Goal: Information Seeking & Learning: Understand process/instructions

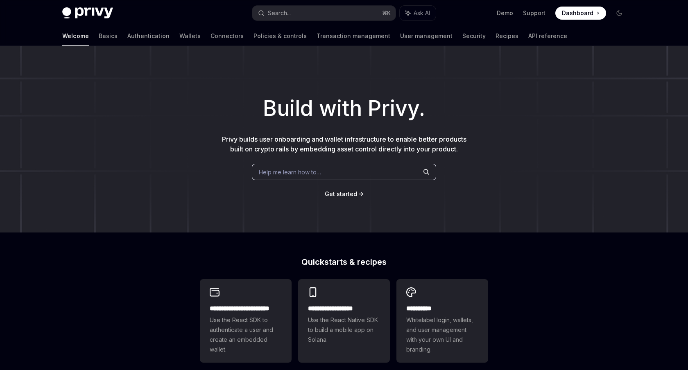
click at [61, 36] on div "Welcome Basics Authentication Wallets Connectors Policies & controls Transactio…" at bounding box center [344, 36] width 603 height 20
click at [99, 36] on link "Basics" at bounding box center [108, 36] width 19 height 20
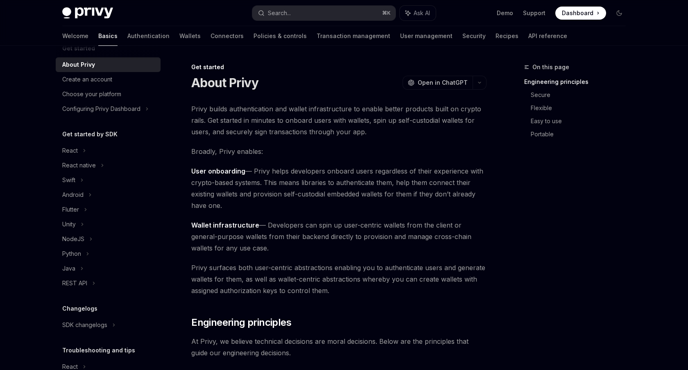
scroll to position [66, 0]
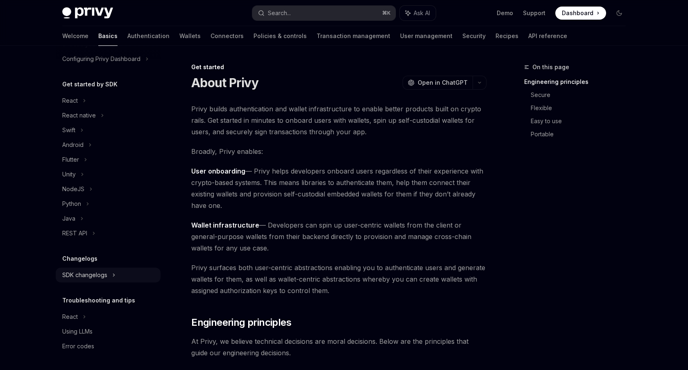
click at [115, 275] on icon at bounding box center [113, 275] width 3 height 10
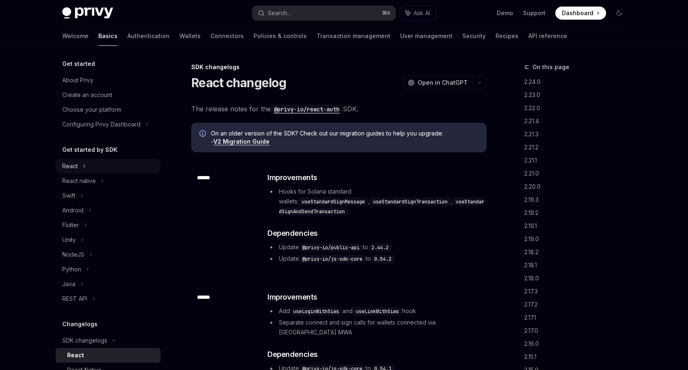
click at [83, 166] on icon at bounding box center [84, 166] width 3 height 10
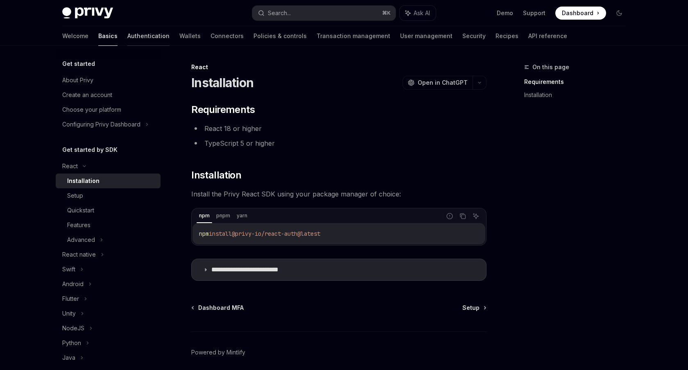
click at [127, 35] on link "Authentication" at bounding box center [148, 36] width 42 height 20
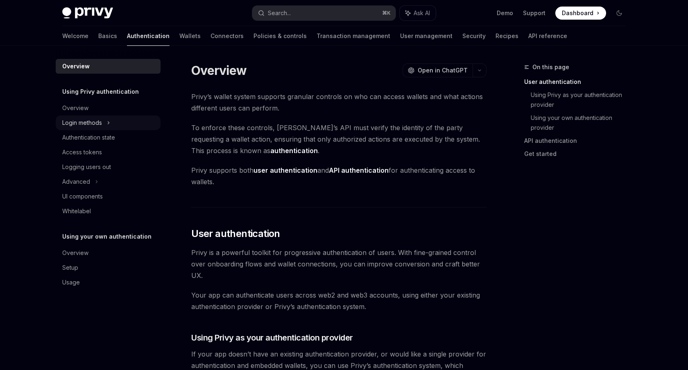
click at [113, 122] on div "Login methods" at bounding box center [108, 123] width 105 height 15
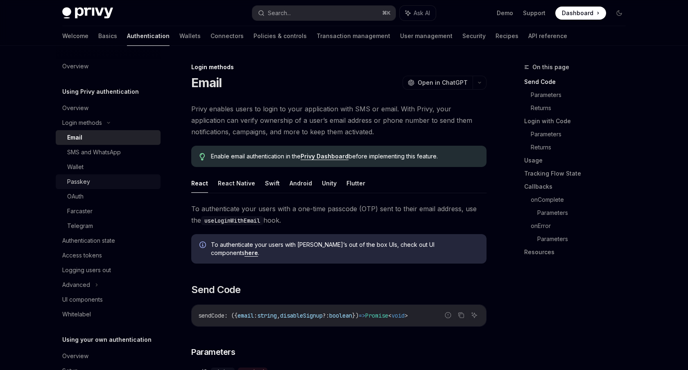
click at [96, 184] on div "Passkey" at bounding box center [111, 182] width 89 height 10
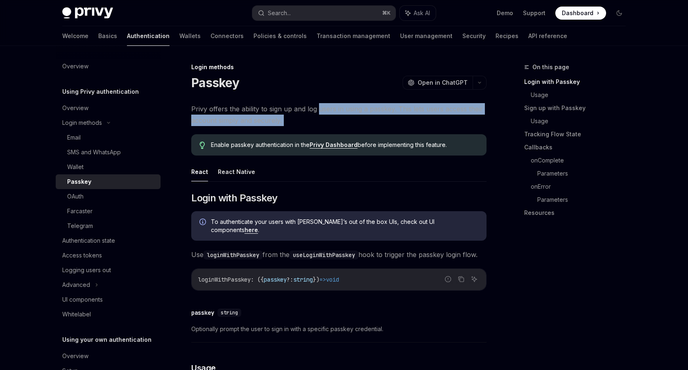
drag, startPoint x: 318, startPoint y: 111, endPoint x: 319, endPoint y: 134, distance: 22.9
click at [319, 134] on div "Enable passkey authentication in the Privy Dashboard before implementing this f…" at bounding box center [338, 144] width 295 height 21
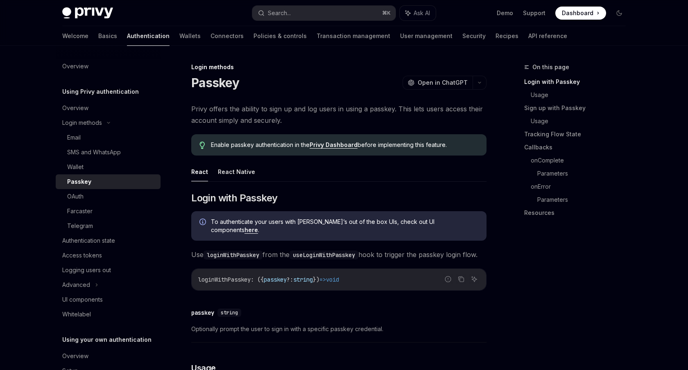
click at [316, 134] on div "Enable passkey authentication in the Privy Dashboard before implementing this f…" at bounding box center [338, 144] width 295 height 21
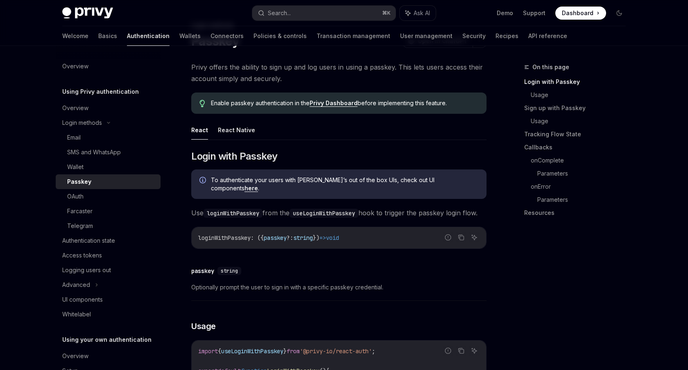
scroll to position [41, 0]
click at [328, 104] on link "Privy Dashboard" at bounding box center [334, 103] width 48 height 7
click at [398, 134] on ul "React React Native" at bounding box center [338, 131] width 295 height 20
drag, startPoint x: 398, startPoint y: 134, endPoint x: 395, endPoint y: 112, distance: 22.8
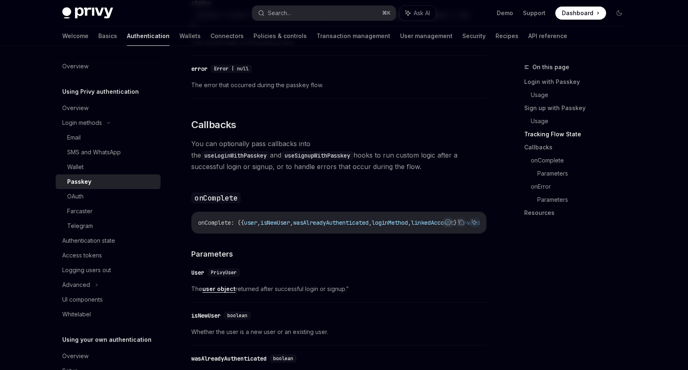
scroll to position [980, 0]
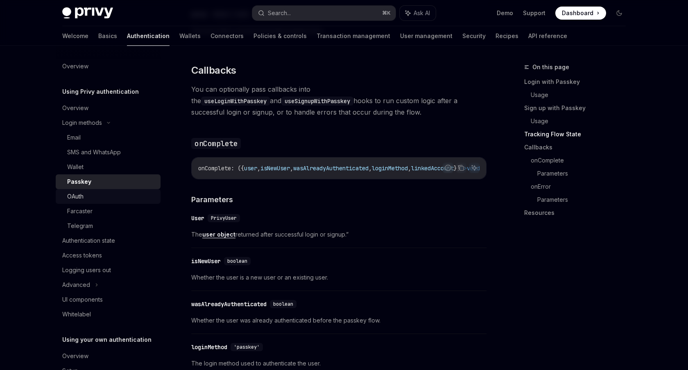
click at [105, 198] on div "OAuth" at bounding box center [111, 197] width 89 height 10
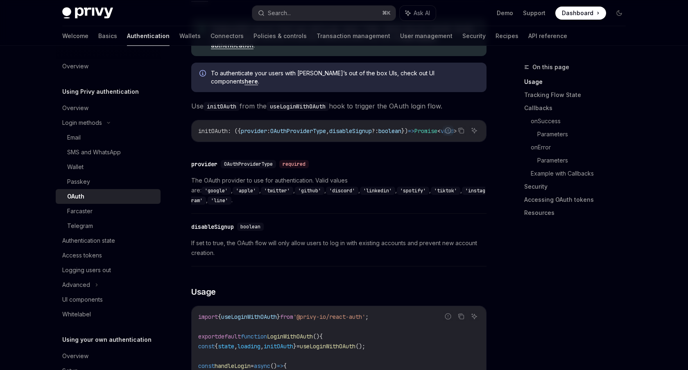
scroll to position [270, 0]
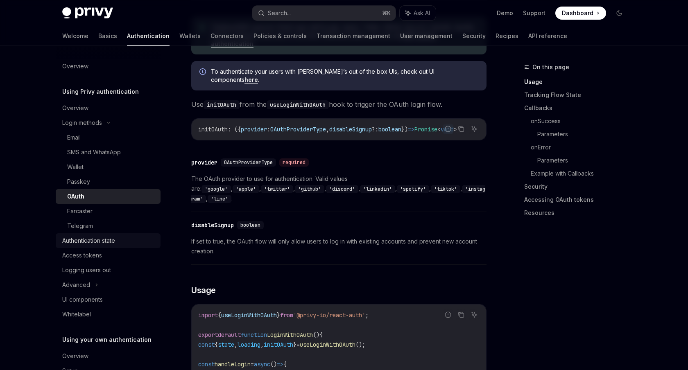
click at [129, 243] on div "Authentication state" at bounding box center [108, 241] width 93 height 10
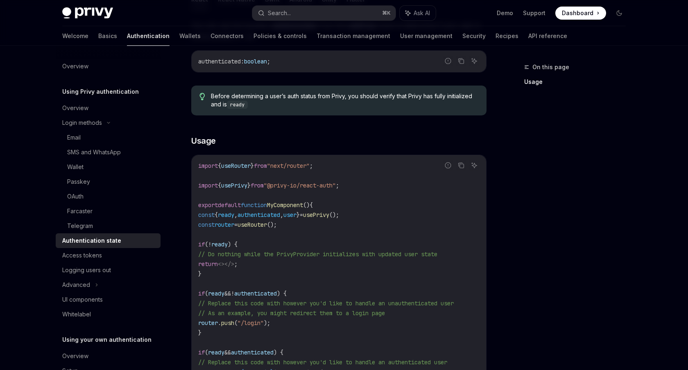
scroll to position [154, 0]
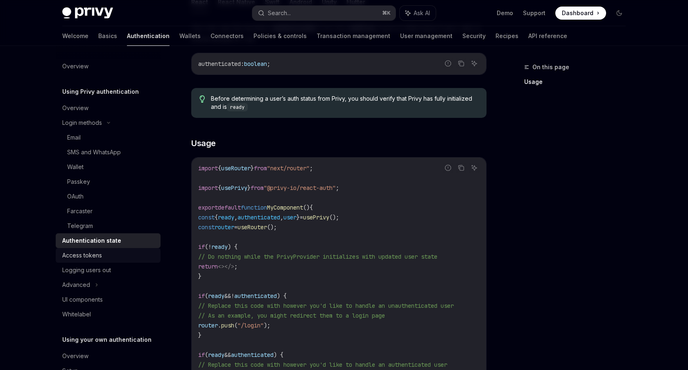
click at [95, 252] on div "Access tokens" at bounding box center [82, 256] width 40 height 10
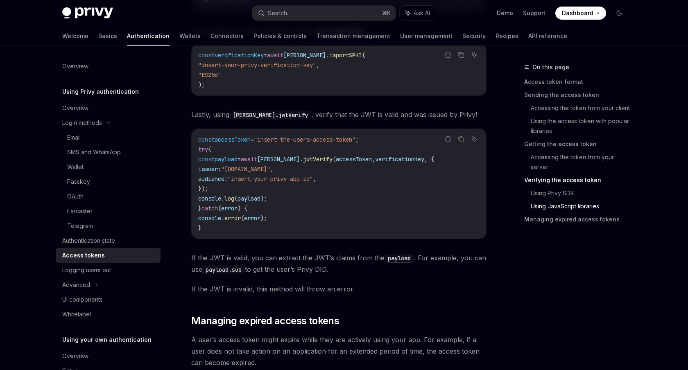
scroll to position [1908, 0]
click at [98, 281] on icon at bounding box center [96, 285] width 3 height 10
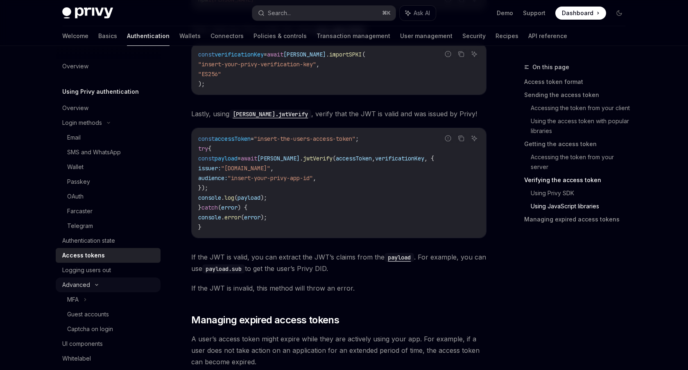
scroll to position [3, 0]
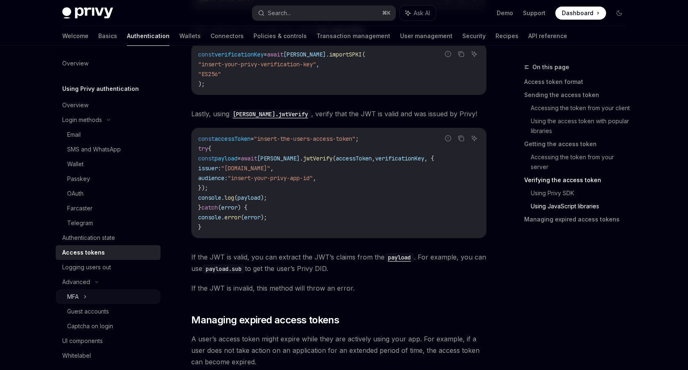
click at [87, 297] on icon at bounding box center [85, 297] width 3 height 10
type textarea "*"
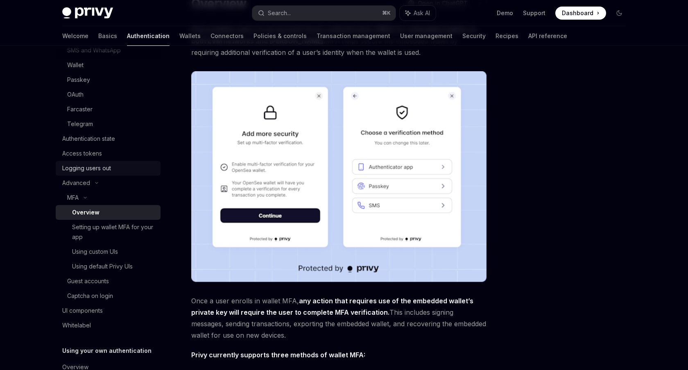
scroll to position [121, 0]
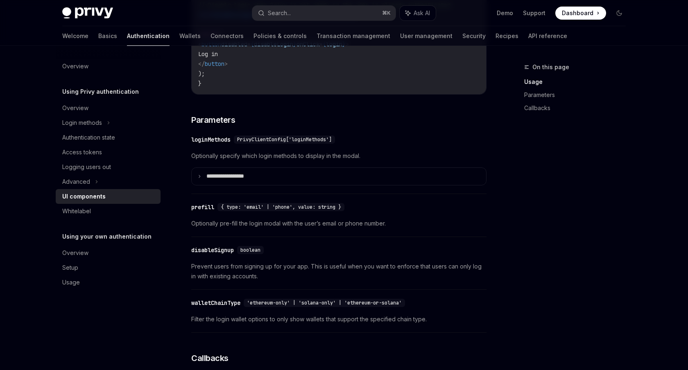
scroll to position [696, 0]
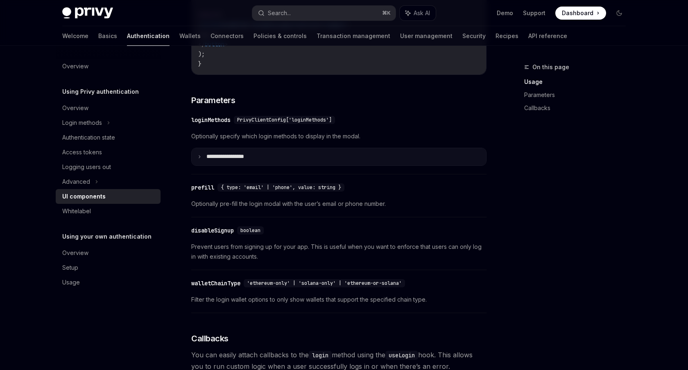
click at [213, 161] on p "**********" at bounding box center [235, 156] width 57 height 7
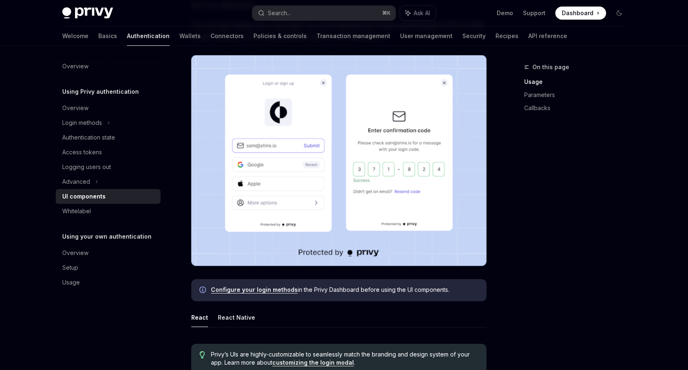
scroll to position [150, 0]
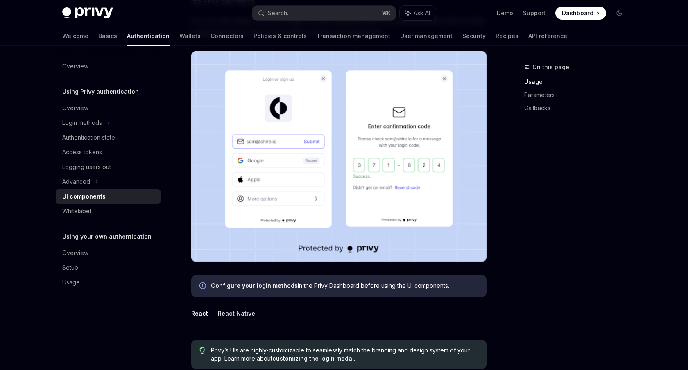
click at [272, 287] on link "Configure your login methods" at bounding box center [254, 285] width 87 height 7
type textarea "*"
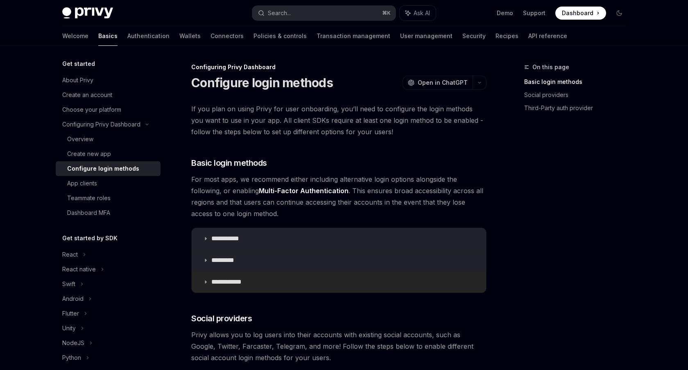
click at [224, 285] on p "**********" at bounding box center [229, 282] width 36 height 8
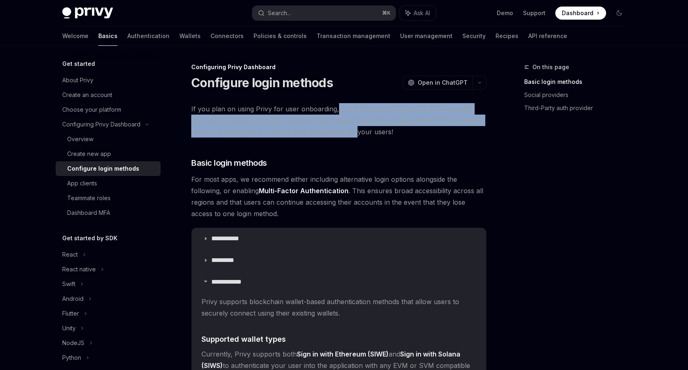
drag, startPoint x: 335, startPoint y: 108, endPoint x: 336, endPoint y: 131, distance: 23.0
click at [336, 131] on span "If you plan on using Privy for user onboarding, you’ll need to configure the lo…" at bounding box center [338, 120] width 295 height 34
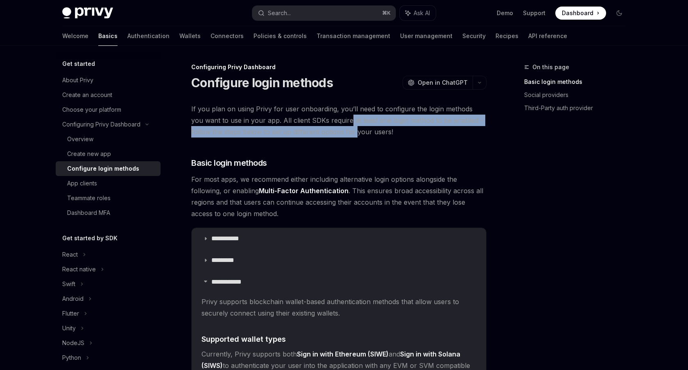
drag, startPoint x: 336, startPoint y: 120, endPoint x: 335, endPoint y: 134, distance: 14.0
click at [335, 134] on span "If you plan on using Privy for user onboarding, you’ll need to configure the lo…" at bounding box center [338, 120] width 295 height 34
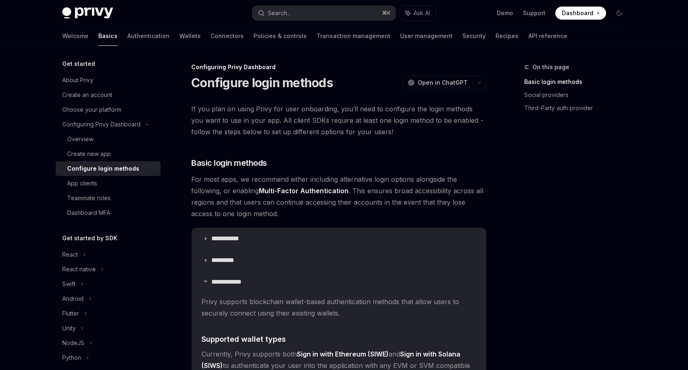
click at [335, 134] on span "If you plan on using Privy for user onboarding, you’ll need to configure the lo…" at bounding box center [338, 120] width 295 height 34
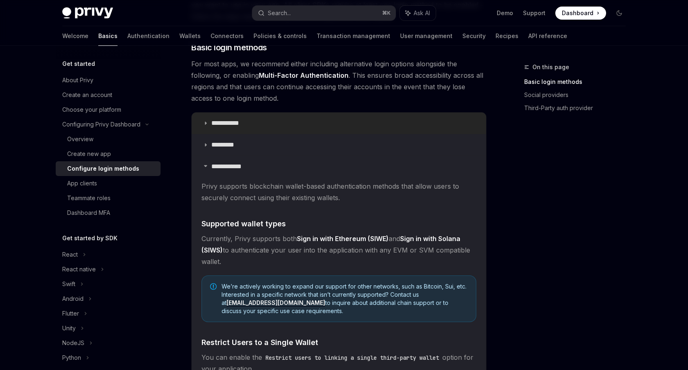
scroll to position [116, 0]
click at [331, 144] on summary "*********" at bounding box center [339, 144] width 295 height 21
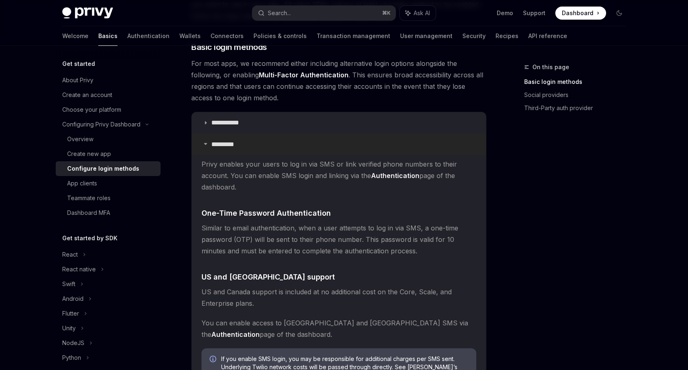
click at [331, 144] on summary "*********" at bounding box center [339, 144] width 295 height 21
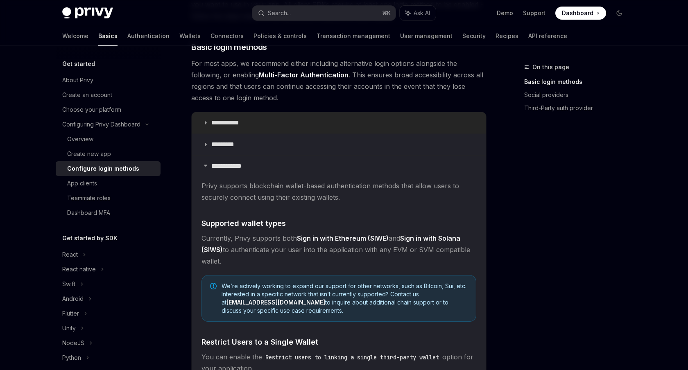
click at [309, 120] on summary "**********" at bounding box center [339, 122] width 295 height 21
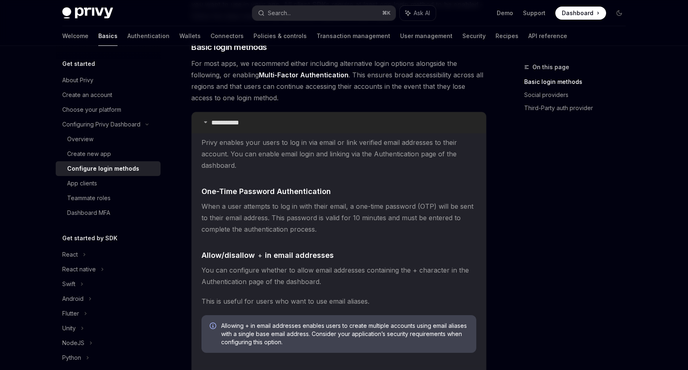
click at [309, 120] on summary "**********" at bounding box center [339, 122] width 295 height 21
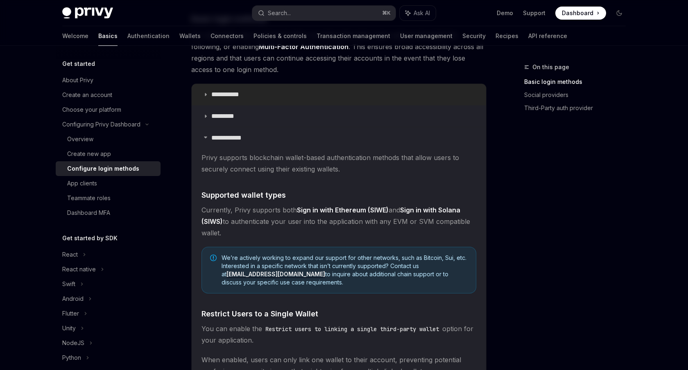
scroll to position [156, 0]
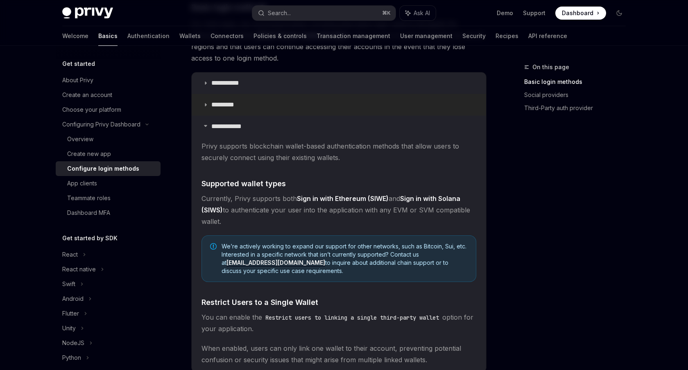
click at [289, 109] on summary "*********" at bounding box center [339, 104] width 295 height 21
